Goal: Task Accomplishment & Management: Manage account settings

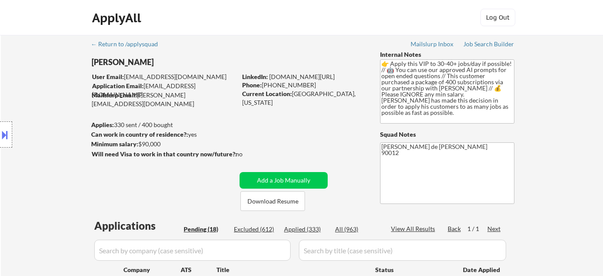
select select ""pending""
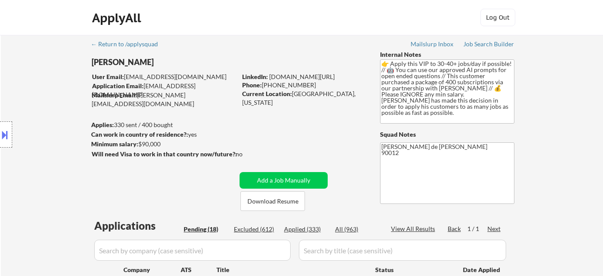
select select ""pending""
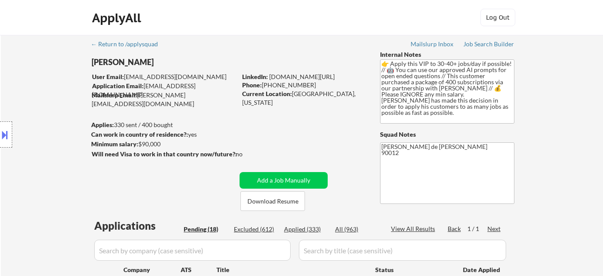
select select ""pending""
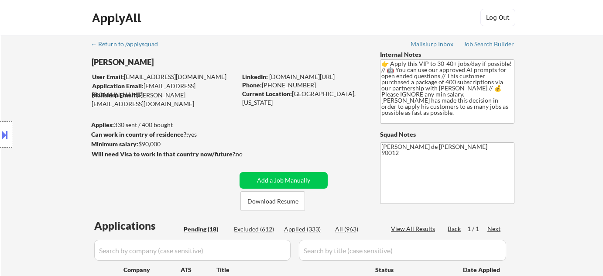
select select ""pending""
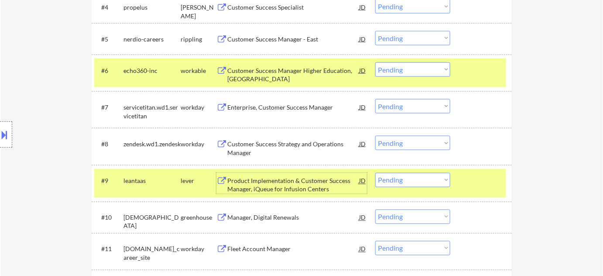
click at [410, 177] on select "Choose an option... Pending Applied Excluded (Questions) Excluded (Expired) Exc…" at bounding box center [413, 180] width 75 height 14
click at [376, 173] on select "Choose an option... Pending Applied Excluded (Questions) Excluded (Expired) Exc…" at bounding box center [413, 180] width 75 height 14
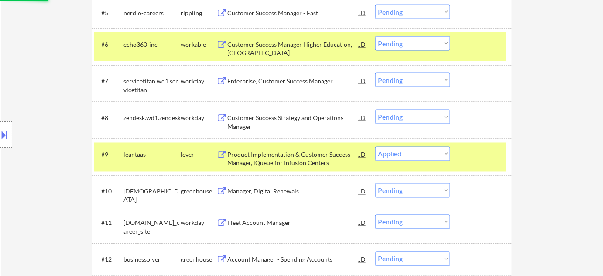
scroll to position [476, 0]
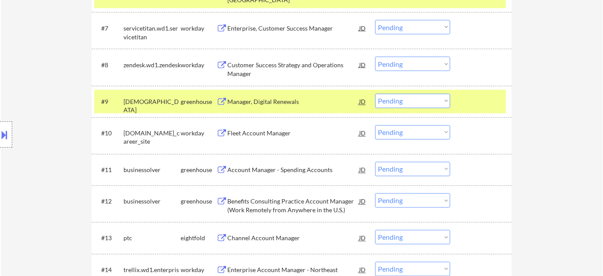
click at [276, 103] on div "Manager, Digital Renewals" at bounding box center [293, 102] width 132 height 9
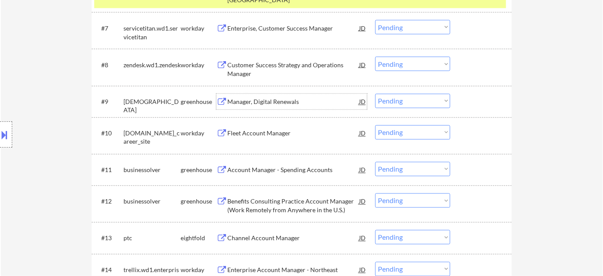
drag, startPoint x: 408, startPoint y: 96, endPoint x: 410, endPoint y: 102, distance: 5.9
click at [408, 96] on select "Choose an option... Pending Applied Excluded (Questions) Excluded (Expired) Exc…" at bounding box center [413, 101] width 75 height 14
click at [376, 94] on select "Choose an option... Pending Applied Excluded (Questions) Excluded (Expired) Exc…" at bounding box center [413, 101] width 75 height 14
select select ""pending""
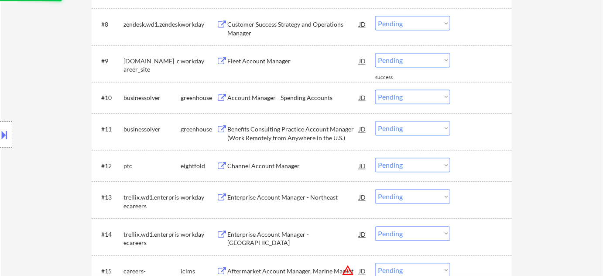
scroll to position [555, 0]
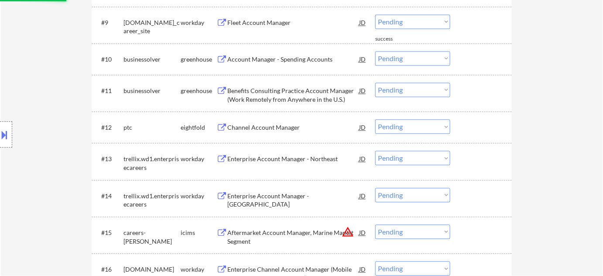
click at [283, 130] on div "Channel Account Manager" at bounding box center [293, 127] width 132 height 9
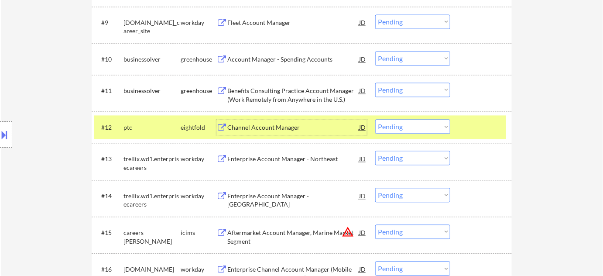
click at [407, 127] on select "Choose an option... Pending Applied Excluded (Questions) Excluded (Expired) Exc…" at bounding box center [413, 126] width 75 height 14
click at [376, 119] on select "Choose an option... Pending Applied Excluded (Questions) Excluded (Expired) Exc…" at bounding box center [413, 126] width 75 height 14
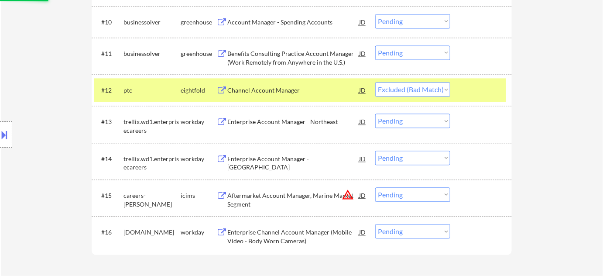
scroll to position [635, 0]
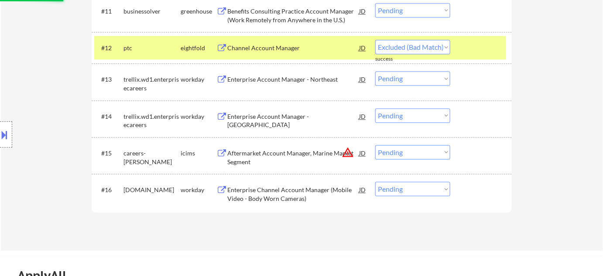
select select ""pending""
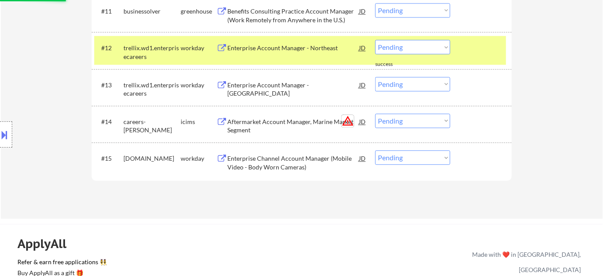
click at [348, 121] on button "warning_amber" at bounding box center [348, 121] width 12 height 12
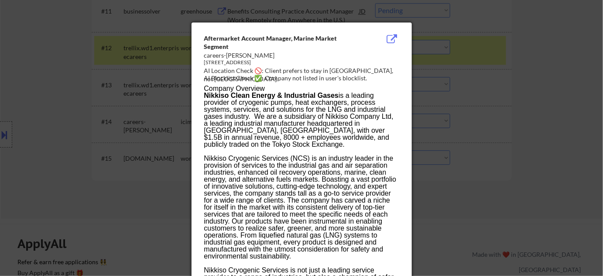
click at [484, 134] on div at bounding box center [301, 138] width 603 height 276
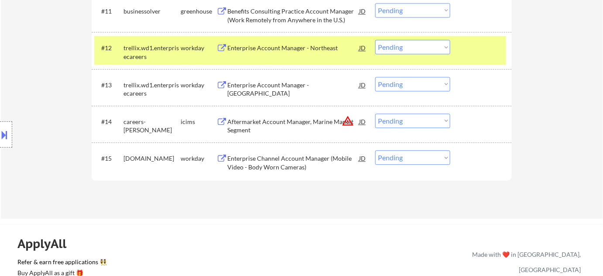
click at [396, 124] on select "Choose an option... Pending Applied Excluded (Questions) Excluded (Expired) Exc…" at bounding box center [413, 121] width 75 height 14
click at [376, 114] on select "Choose an option... Pending Applied Excluded (Questions) Excluded (Expired) Exc…" at bounding box center [413, 121] width 75 height 14
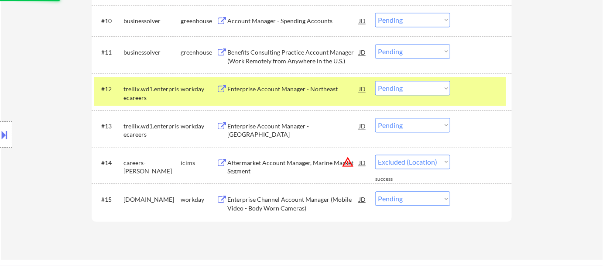
scroll to position [555, 0]
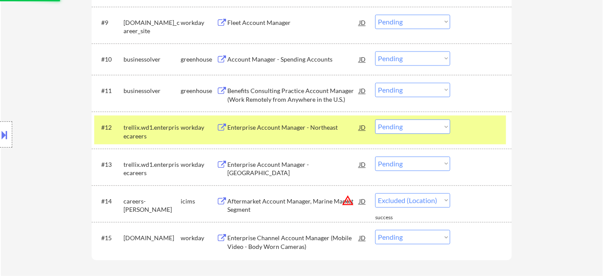
select select ""pending""
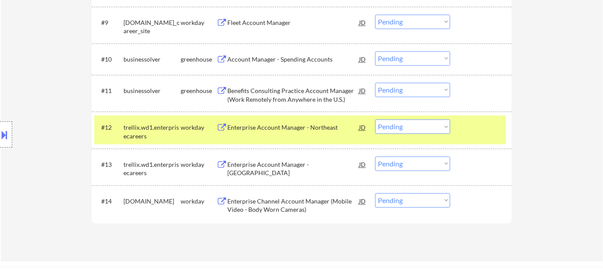
click at [298, 126] on div "Enterprise Account Manager - Northeast" at bounding box center [293, 127] width 132 height 9
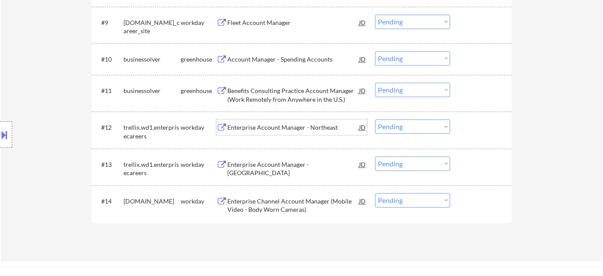
click at [407, 122] on select "Choose an option... Pending Applied Excluded (Questions) Excluded (Expired) Exc…" at bounding box center [413, 126] width 75 height 14
click at [376, 119] on select "Choose an option... Pending Applied Excluded (Questions) Excluded (Expired) Exc…" at bounding box center [413, 126] width 75 height 14
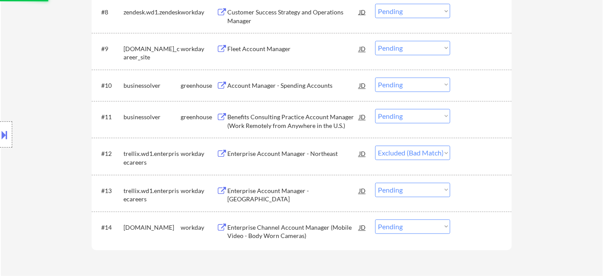
scroll to position [476, 0]
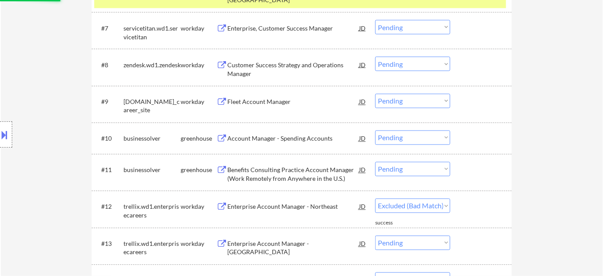
select select ""pending""
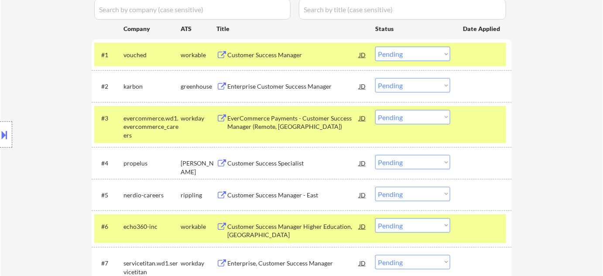
scroll to position [158, 0]
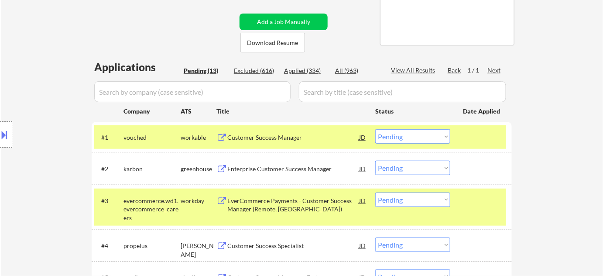
click at [270, 164] on div "Enterprise Customer Success Manager" at bounding box center [293, 169] width 132 height 16
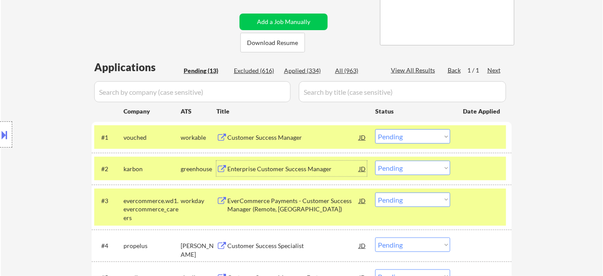
click at [399, 169] on select "Choose an option... Pending Applied Excluded (Questions) Excluded (Expired) Exc…" at bounding box center [413, 168] width 75 height 14
click at [376, 161] on select "Choose an option... Pending Applied Excluded (Questions) Excluded (Expired) Exc…" at bounding box center [413, 168] width 75 height 14
select select ""pending""
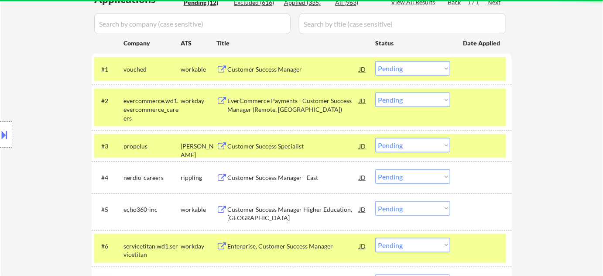
scroll to position [238, 0]
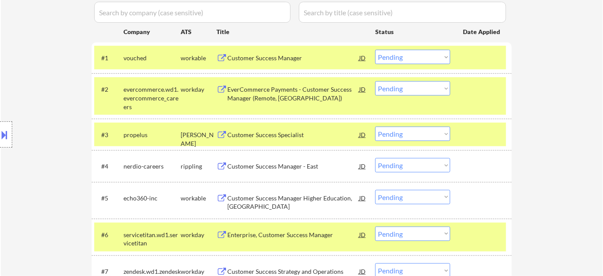
click at [260, 162] on div "Customer Success Manager - East" at bounding box center [293, 166] width 132 height 9
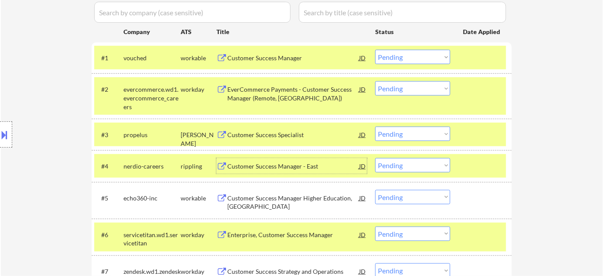
drag, startPoint x: 427, startPoint y: 168, endPoint x: 427, endPoint y: 160, distance: 7.4
click at [427, 168] on select "Choose an option... Pending Applied Excluded (Questions) Excluded (Expired) Exc…" at bounding box center [413, 165] width 75 height 14
click at [376, 158] on select "Choose an option... Pending Applied Excluded (Questions) Excluded (Expired) Exc…" at bounding box center [413, 165] width 75 height 14
select select ""pending""
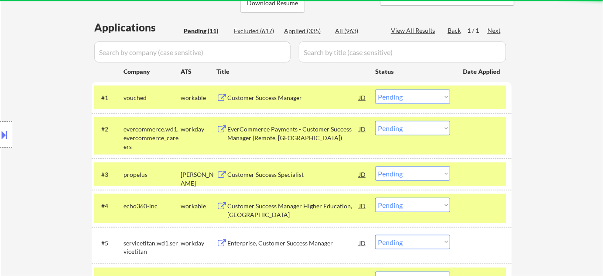
scroll to position [397, 0]
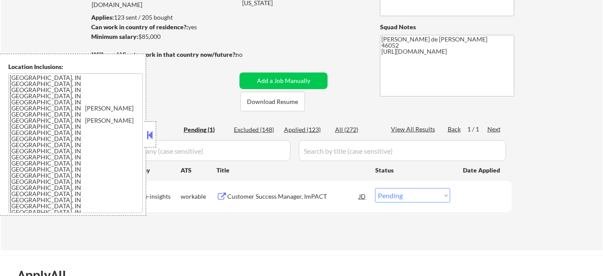
scroll to position [119, 0]
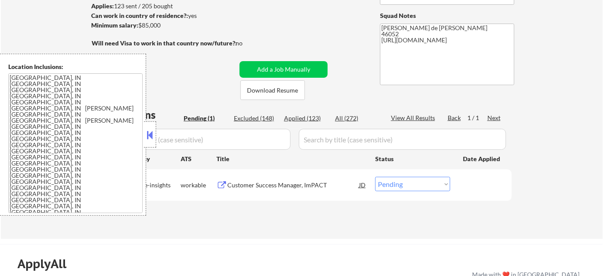
click at [151, 137] on button at bounding box center [150, 134] width 10 height 13
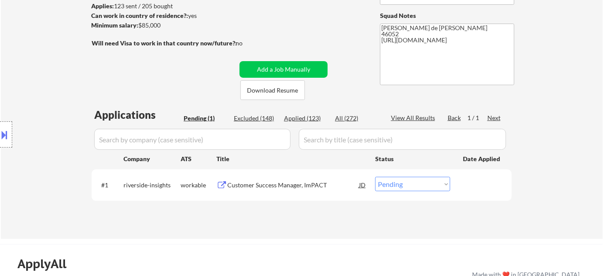
click at [274, 187] on div "Customer Success Manager, ImPACT" at bounding box center [293, 185] width 132 height 9
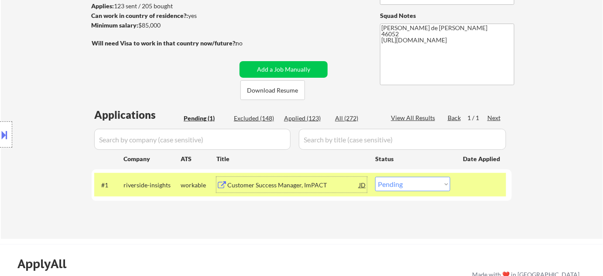
click at [431, 188] on select "Choose an option... Pending Applied Excluded (Questions) Excluded (Expired) Exc…" at bounding box center [413, 184] width 75 height 14
select select ""excluded__salary_""
click at [376, 177] on select "Choose an option... Pending Applied Excluded (Questions) Excluded (Expired) Exc…" at bounding box center [413, 184] width 75 height 14
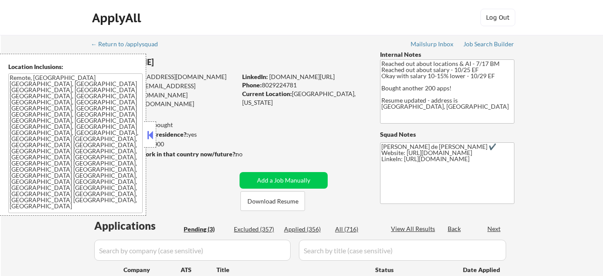
select select ""pending""
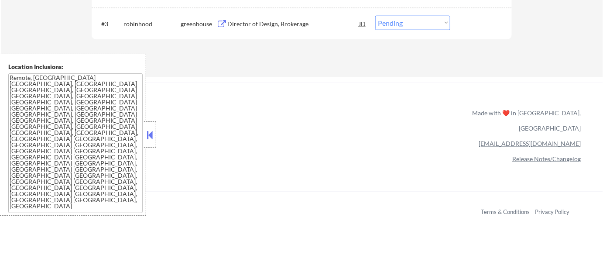
scroll to position [278, 0]
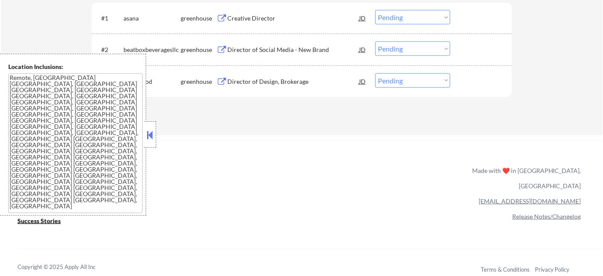
click at [155, 136] on button at bounding box center [150, 134] width 10 height 13
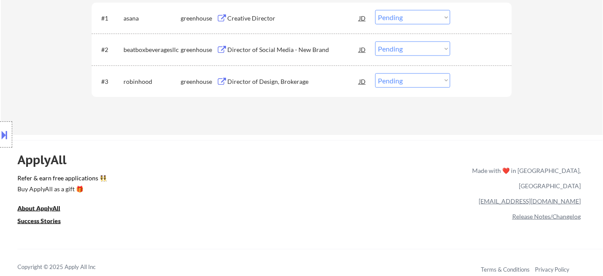
click at [244, 15] on div "Creative Director" at bounding box center [293, 18] width 132 height 9
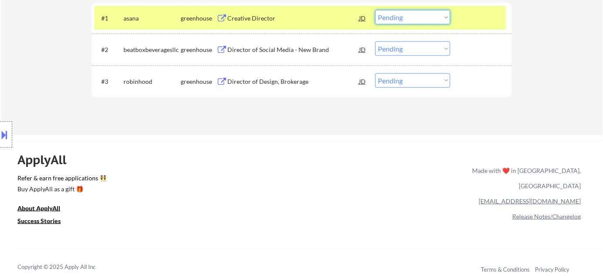
drag, startPoint x: 392, startPoint y: 16, endPoint x: 393, endPoint y: 24, distance: 8.1
click at [392, 16] on select "Choose an option... Pending Applied Excluded (Questions) Excluded (Expired) Exc…" at bounding box center [413, 17] width 75 height 14
click at [376, 10] on select "Choose an option... Pending Applied Excluded (Questions) Excluded (Expired) Exc…" at bounding box center [413, 17] width 75 height 14
select select ""pending""
